Goal: Information Seeking & Learning: Learn about a topic

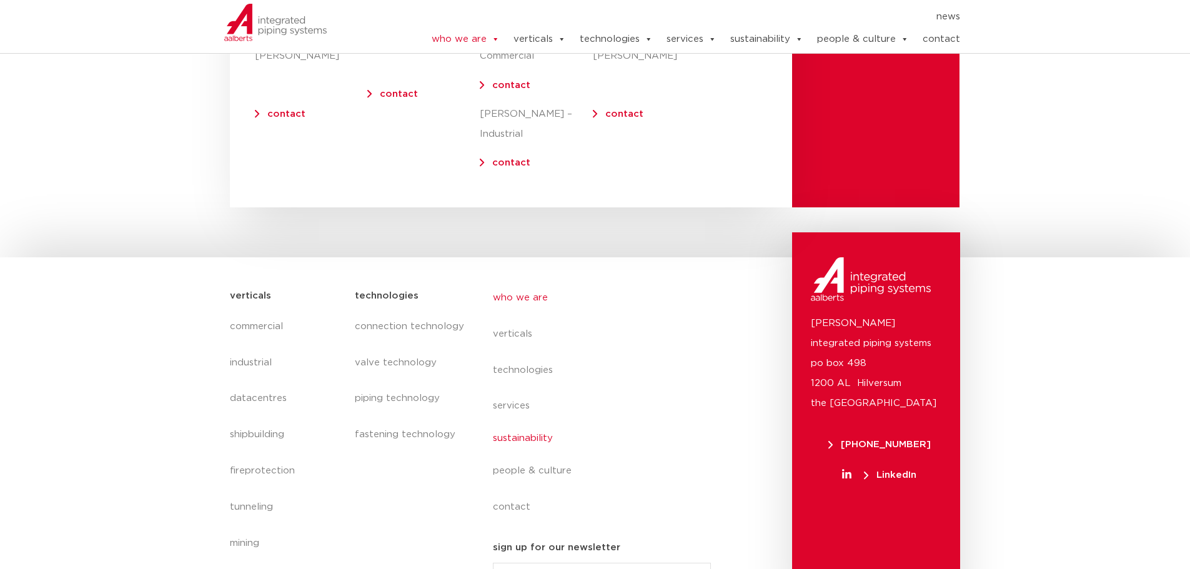
scroll to position [5167, 0]
click at [525, 389] on link "services" at bounding box center [607, 403] width 229 height 29
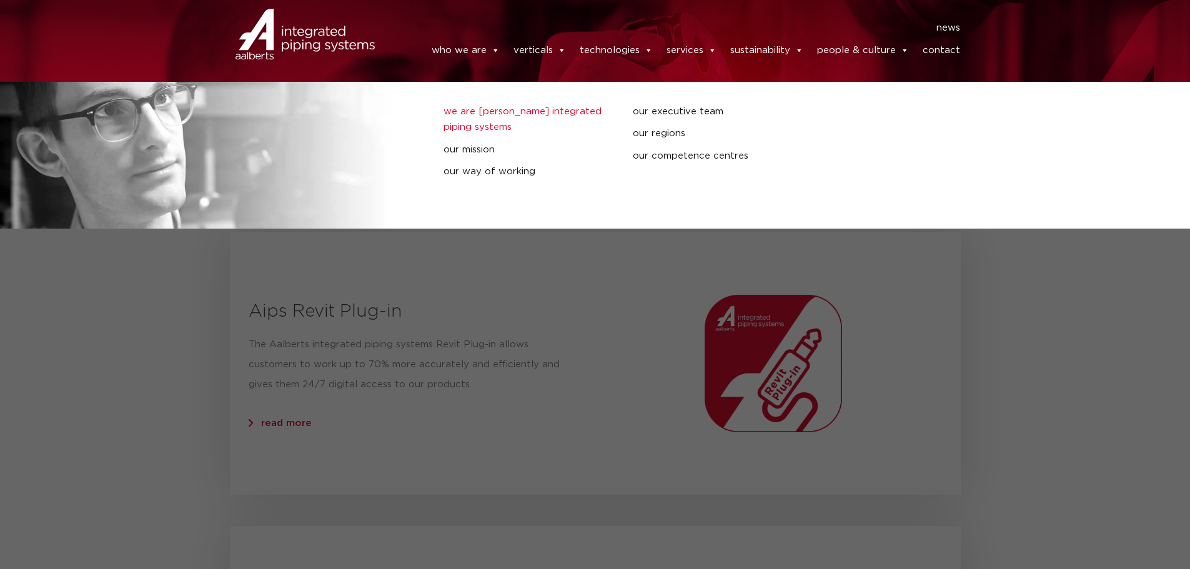
click at [477, 114] on link "we are [PERSON_NAME] integrated piping systems" at bounding box center [529, 120] width 171 height 32
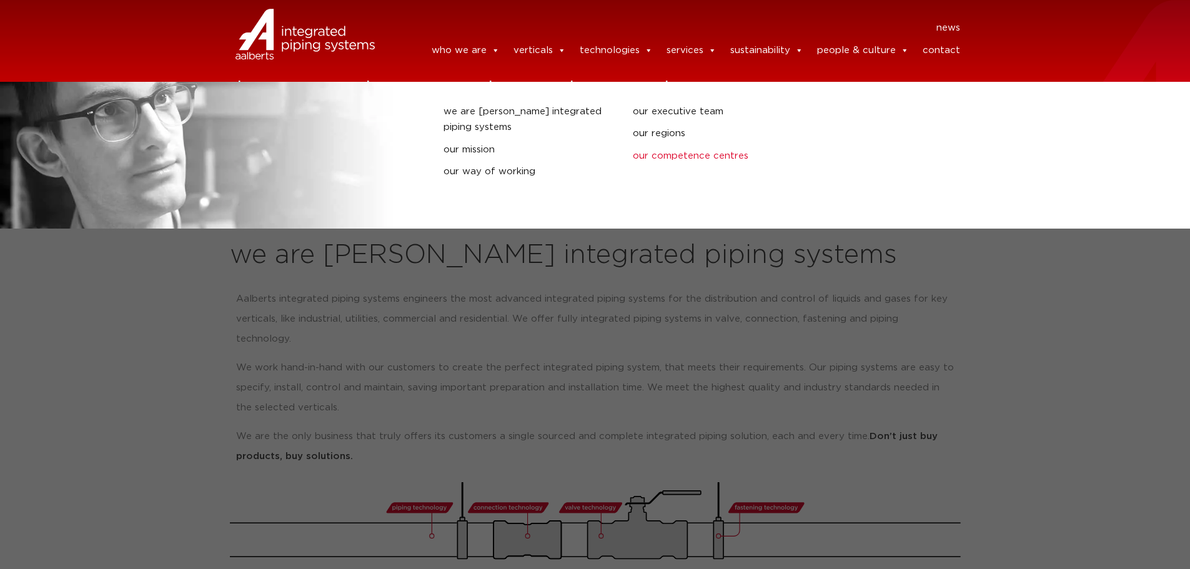
click at [674, 151] on link "our competence centres" at bounding box center [718, 156] width 171 height 16
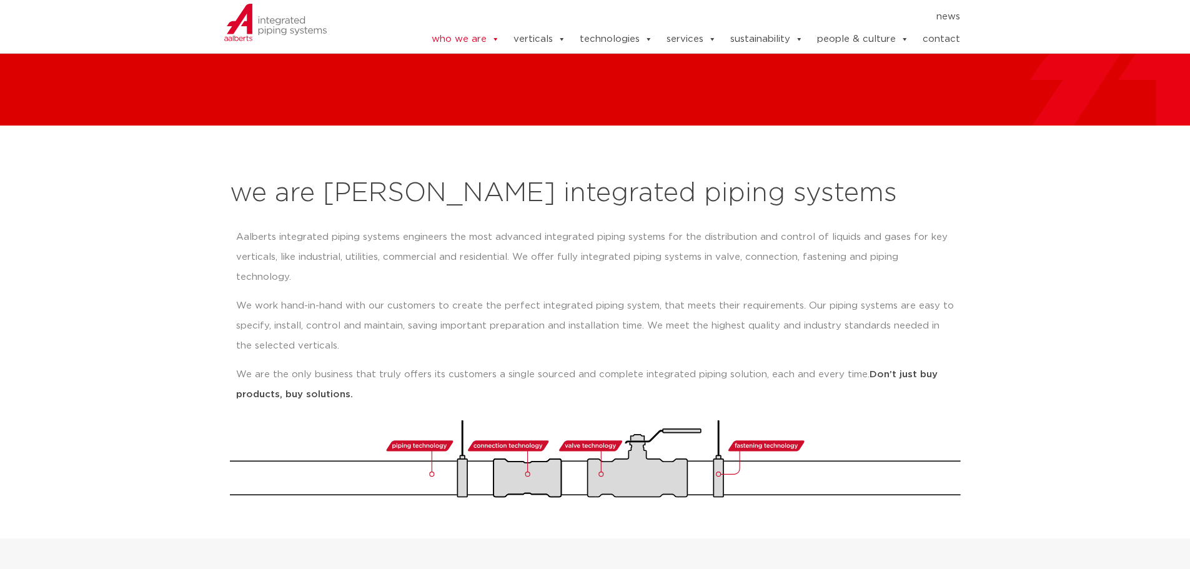
scroll to position [62, 0]
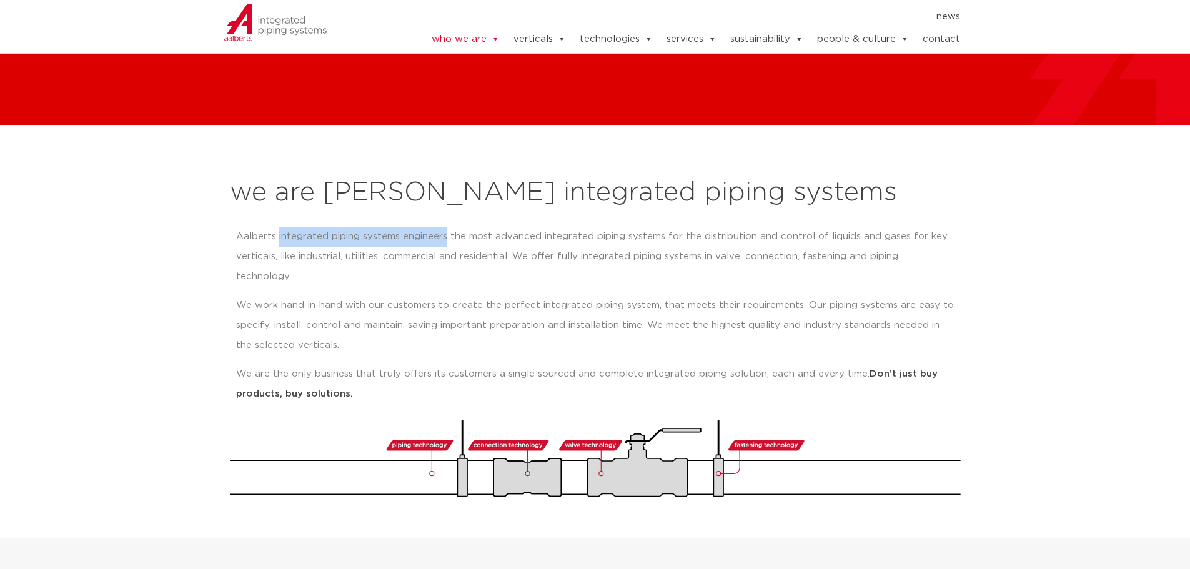
drag, startPoint x: 279, startPoint y: 236, endPoint x: 445, endPoint y: 239, distance: 166.2
click at [445, 239] on p "Aalberts integrated piping systems engineers the most advanced integrated pipin…" at bounding box center [595, 257] width 719 height 60
copy p "integrated piping systems engineers"
